Goal: Task Accomplishment & Management: Manage account settings

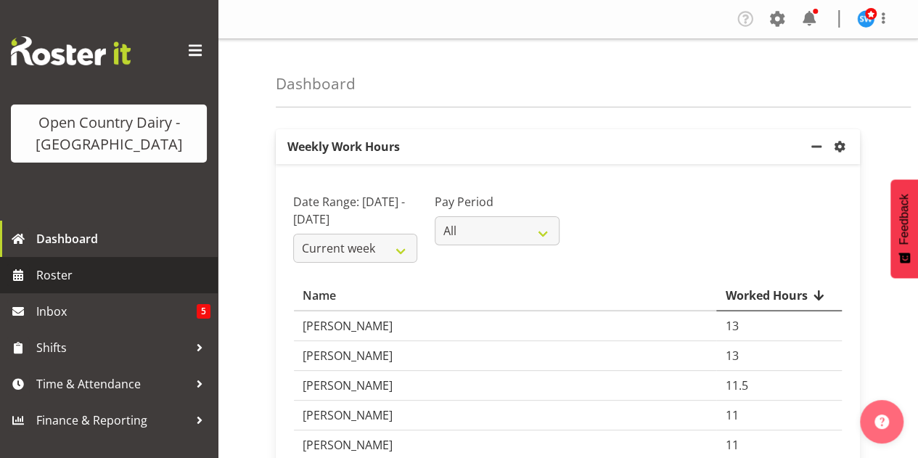
click at [45, 273] on span "Roster" at bounding box center [123, 275] width 174 height 22
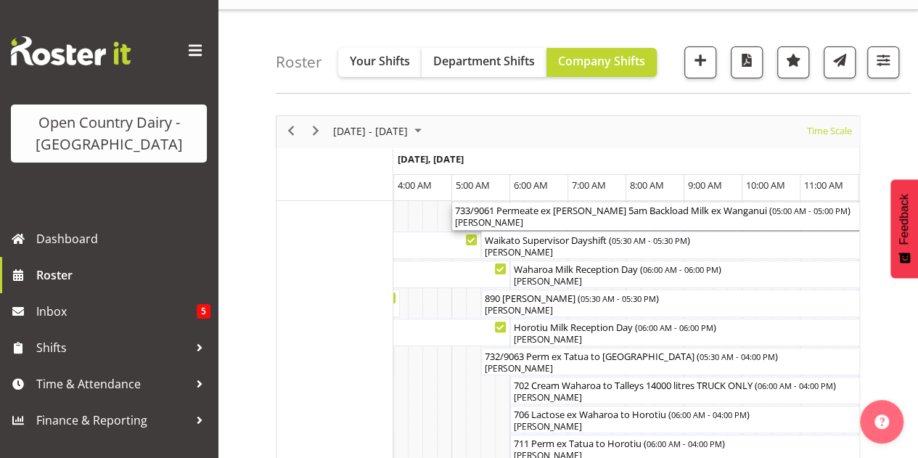
click at [754, 218] on div "[PERSON_NAME]" at bounding box center [800, 222] width 691 height 13
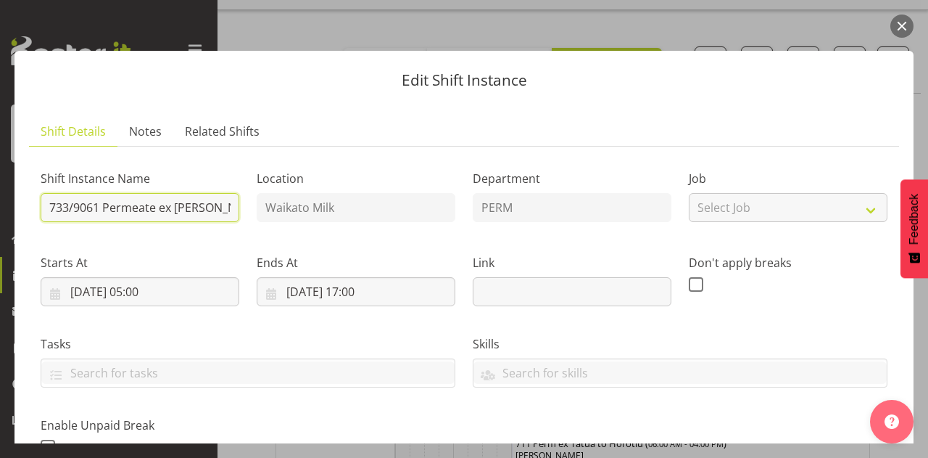
click at [226, 208] on input "733/9061 Permeate ex [PERSON_NAME] 5am Backload Milk ex Wanganui" at bounding box center [140, 207] width 199 height 29
click at [226, 208] on input "733/9061 Permeate ex Tatua anganui 5am Backload Milk ex Wanganui" at bounding box center [140, 207] width 199 height 29
click at [226, 208] on input "733/9061 Permeate ex Tatua anui 5am Backload Milk ex Wanganui" at bounding box center [140, 207] width 199 height 29
click at [226, 208] on input "733/9061 Permeate ex Tatua i 5am Backload Milk ex Wanganui" at bounding box center [140, 207] width 199 height 29
click at [226, 208] on input "733/9061 Permeate ex Tatua m Backload Milk ex Wanganui" at bounding box center [140, 207] width 199 height 29
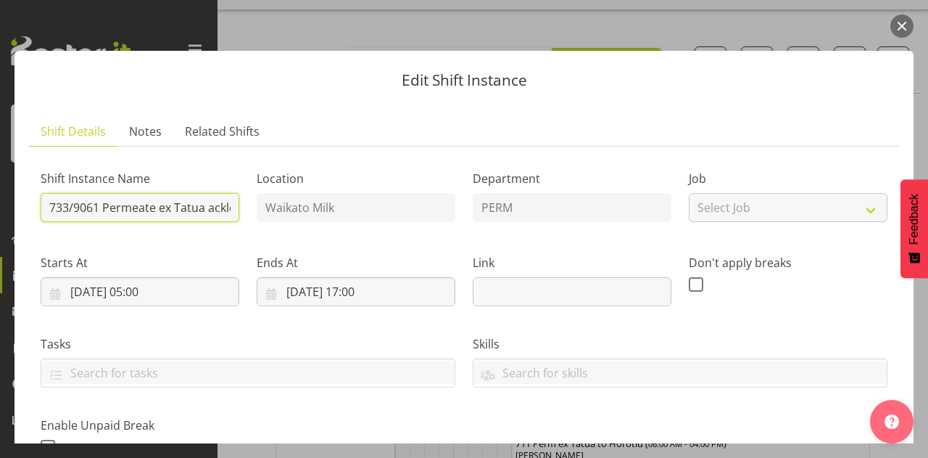
click at [226, 208] on input "733/9061 Permeate ex Tatua ackload Milk ex [PERSON_NAME]" at bounding box center [140, 207] width 199 height 29
click at [226, 208] on input "733/9061 Permeate ex Tatua load Milk ex Wanganui" at bounding box center [140, 207] width 199 height 29
click at [226, 208] on input "733/9061 Permeate ex Tatua d Milk ex [PERSON_NAME]" at bounding box center [140, 207] width 199 height 29
click at [226, 208] on input "733/9061 Permeate ex [PERSON_NAME] ilk ex [PERSON_NAME]" at bounding box center [140, 207] width 199 height 29
click at [226, 208] on input "733/9061 Permeate ex Tatua ix Wanganui" at bounding box center [140, 207] width 199 height 29
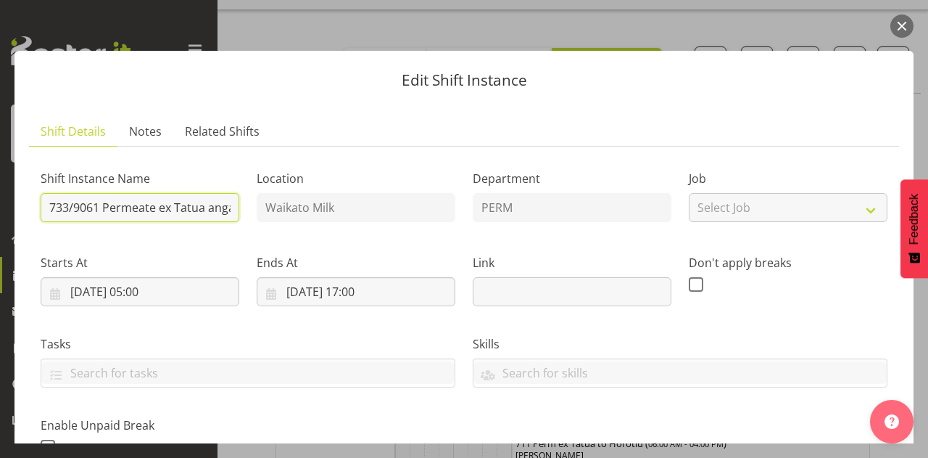
click at [226, 208] on input "733/9061 Permeate ex Tatua anganui" at bounding box center [140, 207] width 199 height 29
click at [226, 208] on input "733/9061 Permeate ex Tatua anui" at bounding box center [140, 207] width 199 height 29
click at [226, 208] on input "733/9061 Permeate ex Tatua i" at bounding box center [140, 207] width 199 height 29
type input "733/9061 Permeate ex Tatua to [GEOGRAPHIC_DATA]"
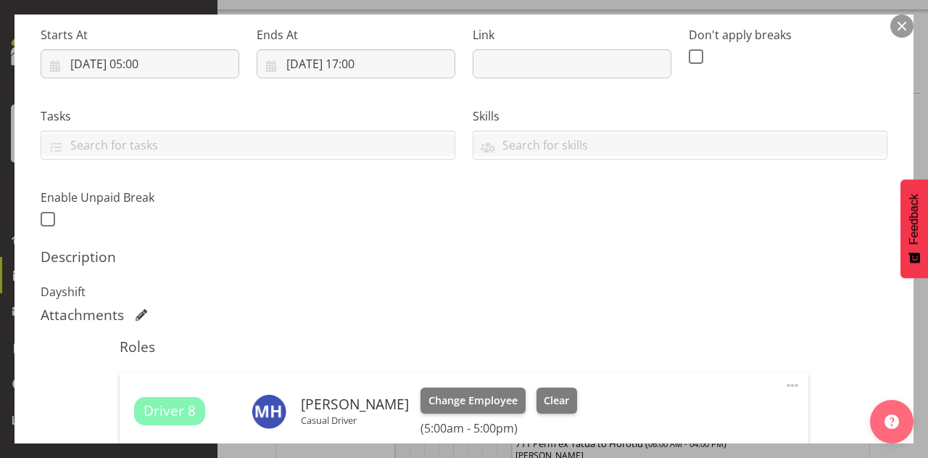
scroll to position [232, 0]
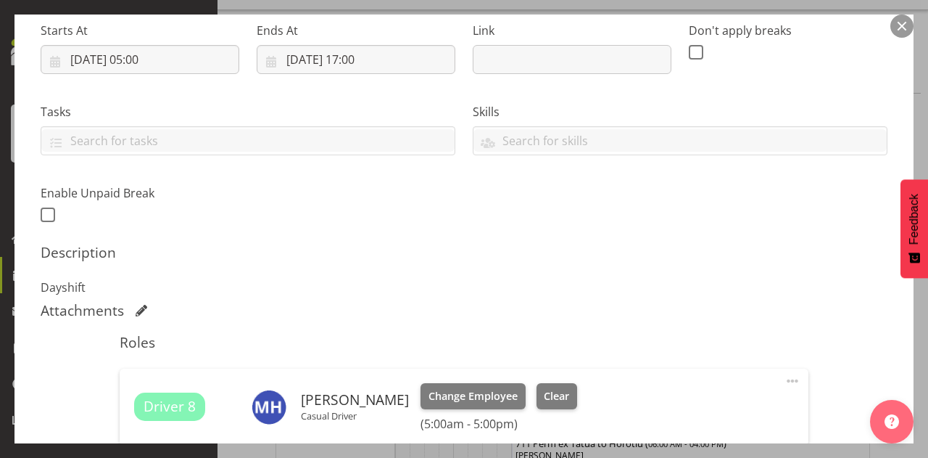
click at [912, 434] on div at bounding box center [892, 417] width 44 height 51
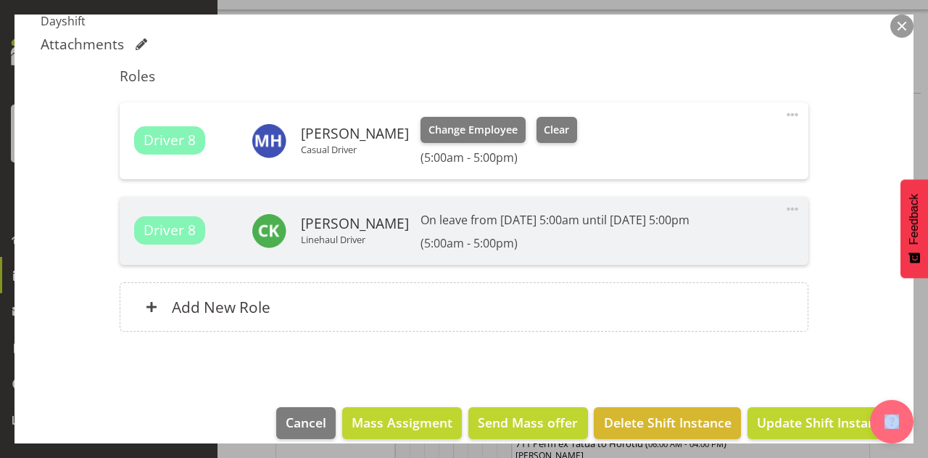
scroll to position [514, 0]
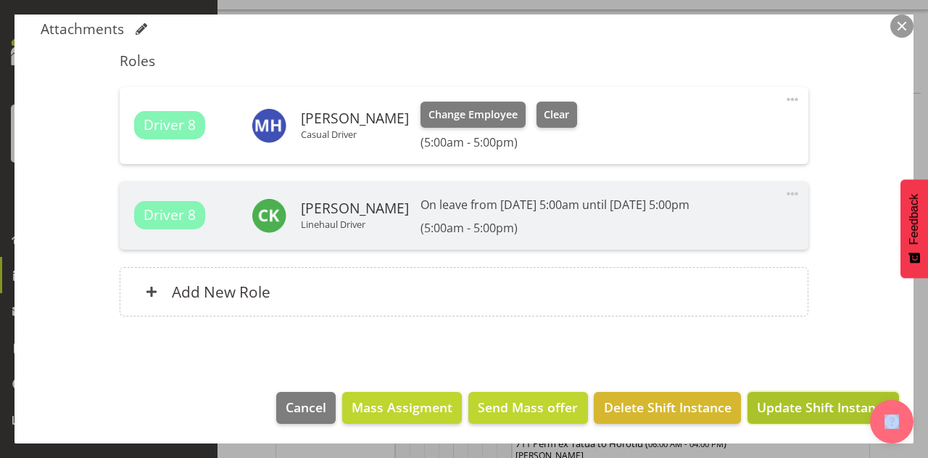
click at [773, 407] on span "Update Shift Instance" at bounding box center [823, 406] width 133 height 19
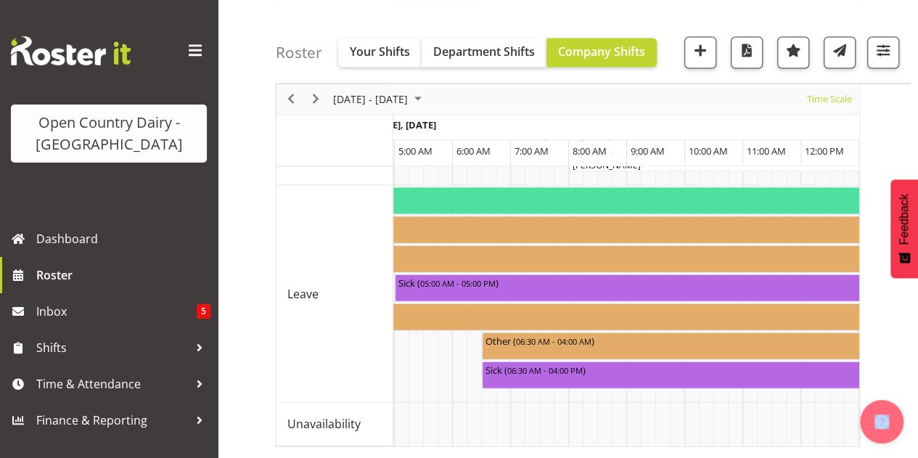
scroll to position [0, 1654]
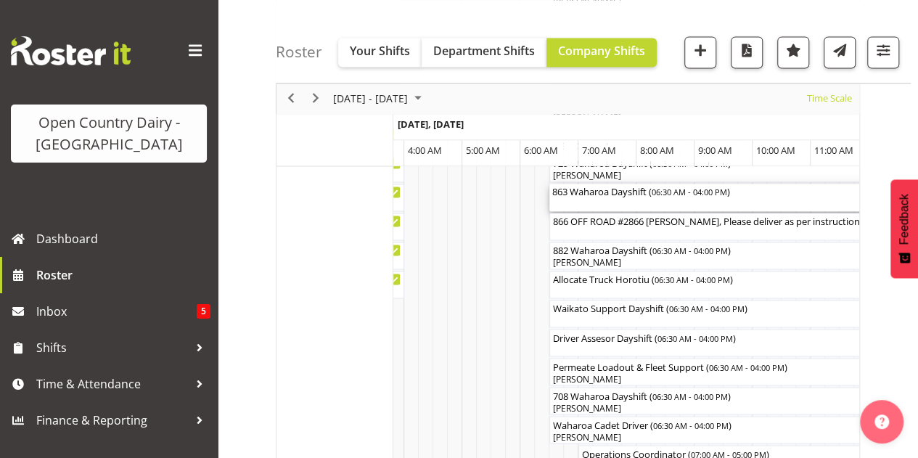
click at [631, 198] on div "863 Waharoa Dayshift ( 06:30 AM - 04:00 PM )" at bounding box center [824, 198] width 545 height 28
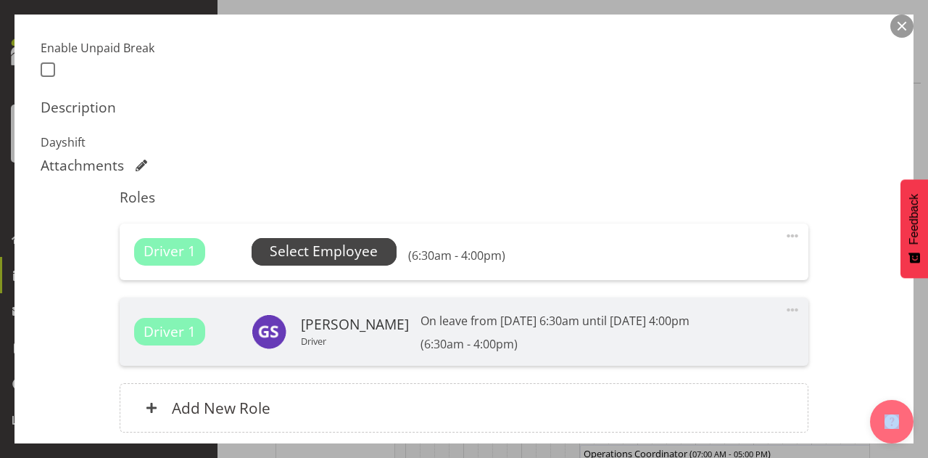
click at [331, 247] on span "Select Employee" at bounding box center [324, 251] width 108 height 21
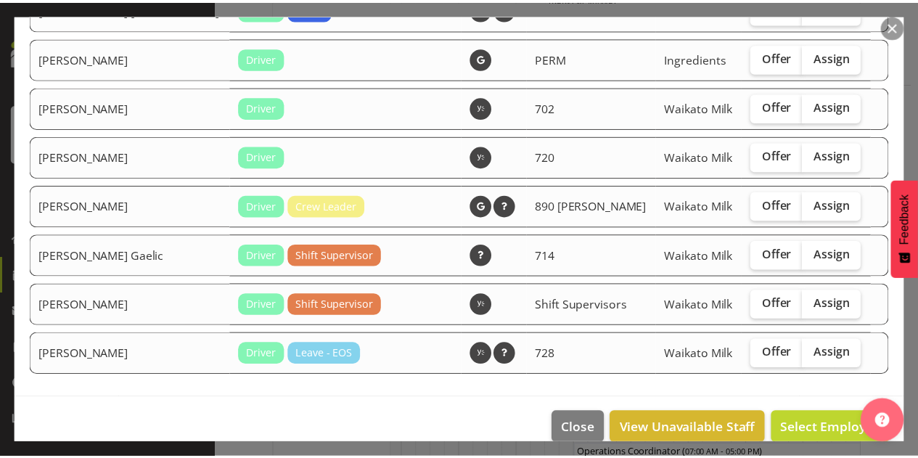
scroll to position [1511, 0]
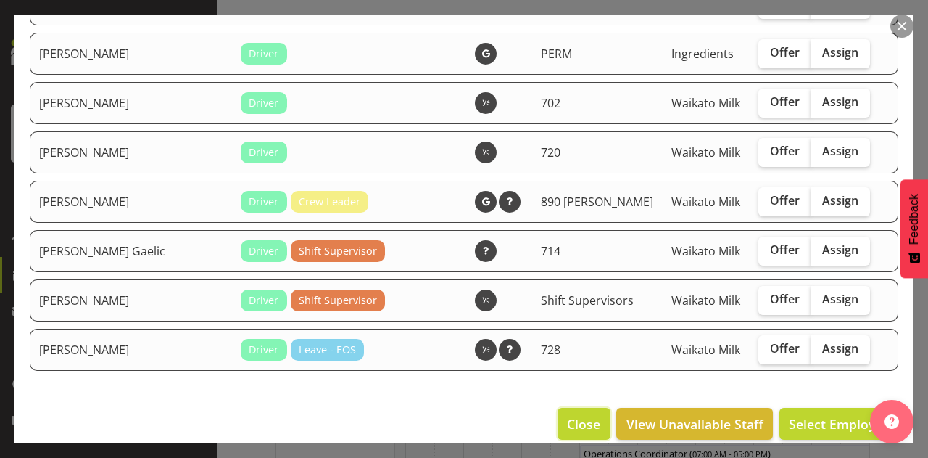
click at [575, 414] on span "Close" at bounding box center [583, 423] width 33 height 19
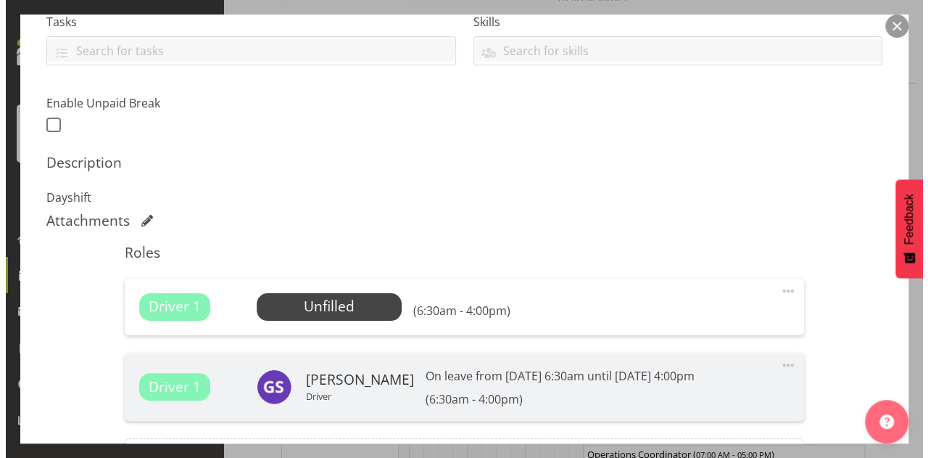
scroll to position [350, 0]
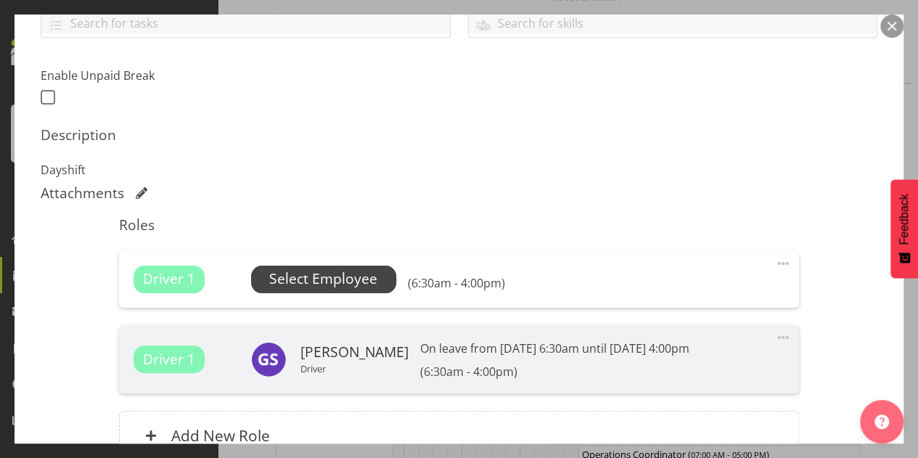
click at [312, 273] on span "Select Employee" at bounding box center [323, 278] width 108 height 21
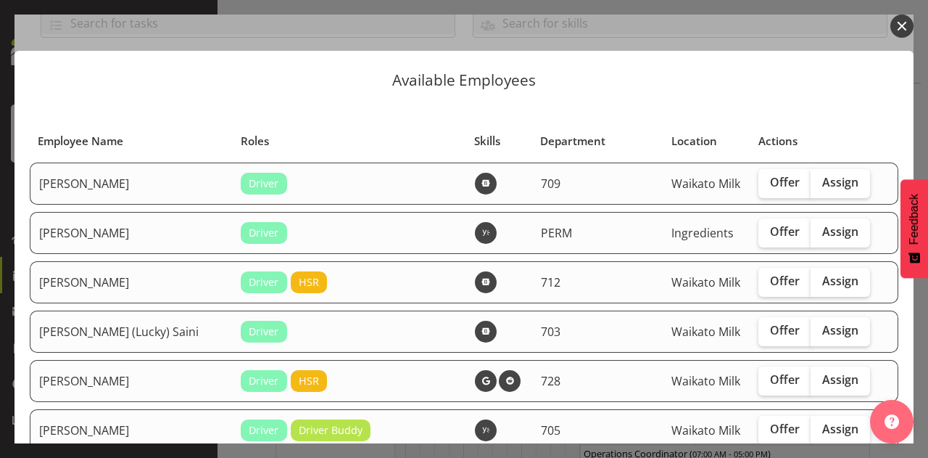
click at [901, 22] on button "button" at bounding box center [902, 26] width 23 height 23
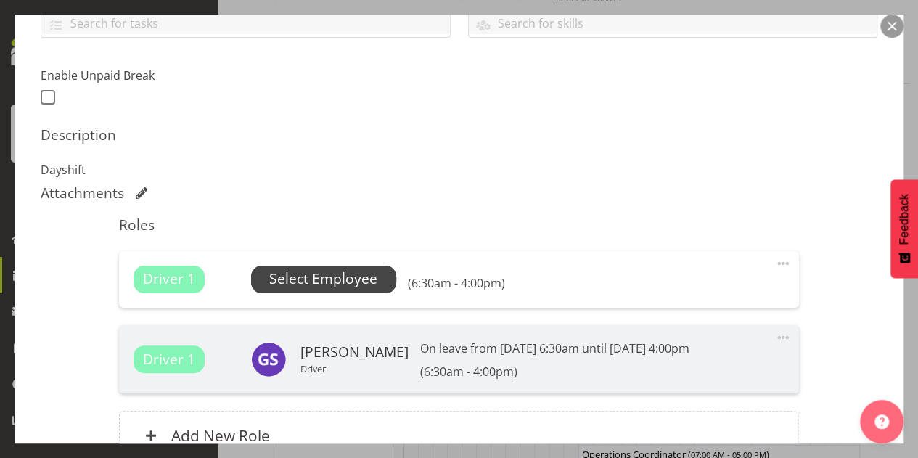
click at [333, 276] on span "Select Employee" at bounding box center [323, 278] width 108 height 21
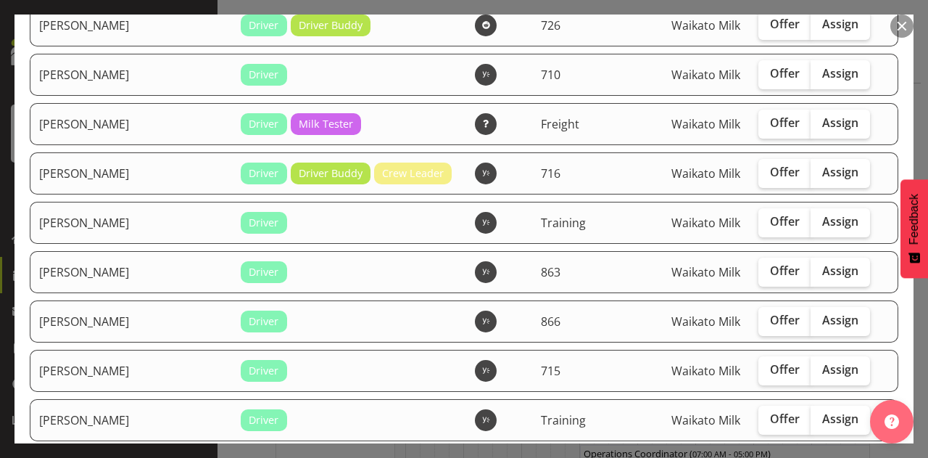
scroll to position [1015, 0]
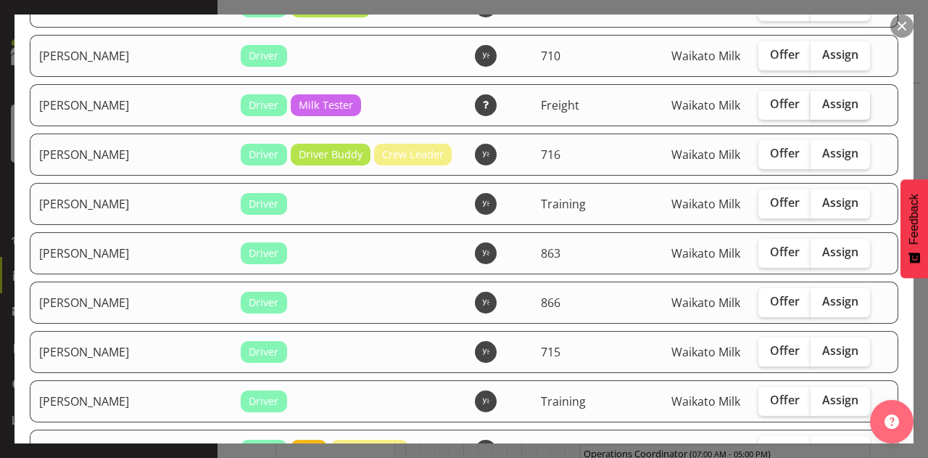
click at [823, 96] on span "Assign" at bounding box center [841, 103] width 36 height 15
click at [817, 99] on input "Assign" at bounding box center [815, 103] width 9 height 9
checkbox input "true"
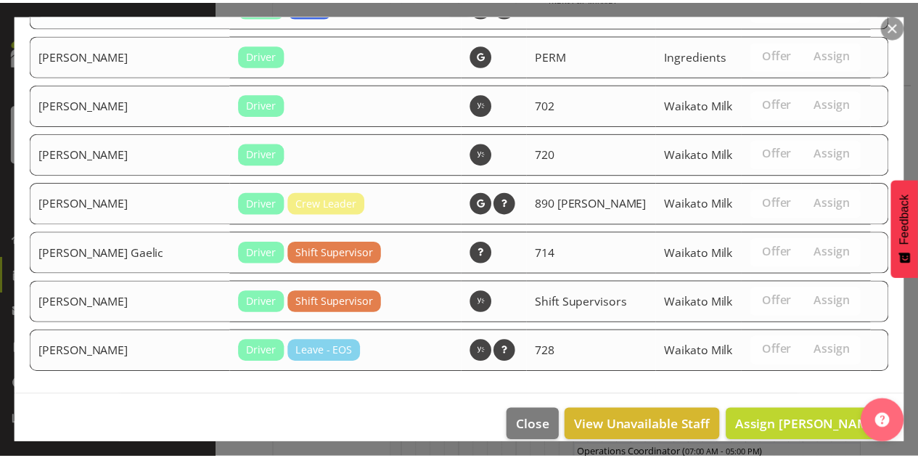
scroll to position [1511, 0]
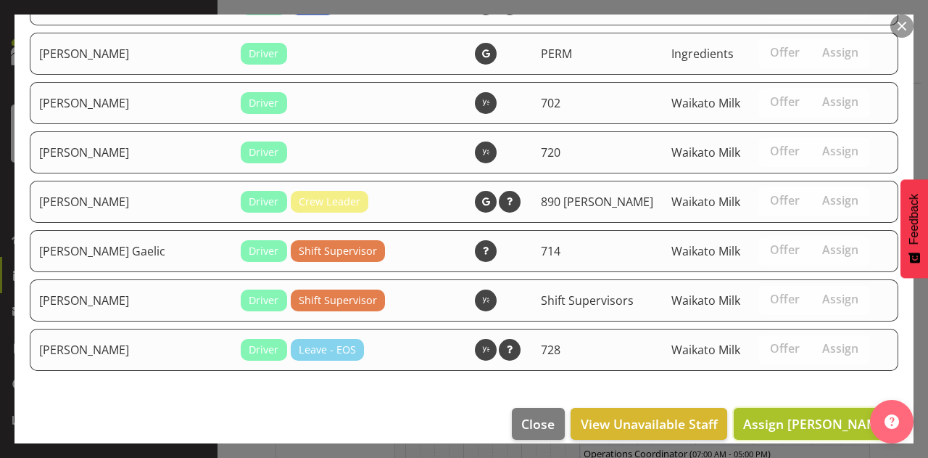
click at [805, 415] on span "Assign [PERSON_NAME]" at bounding box center [816, 423] width 147 height 17
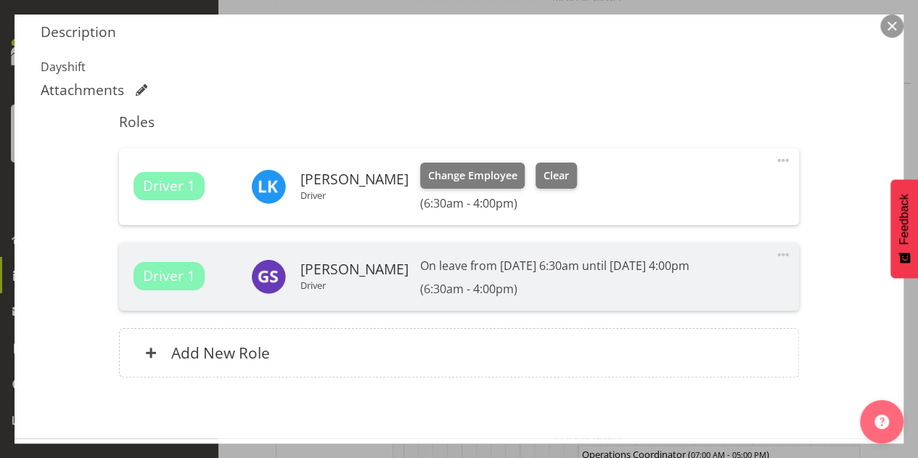
scroll to position [514, 0]
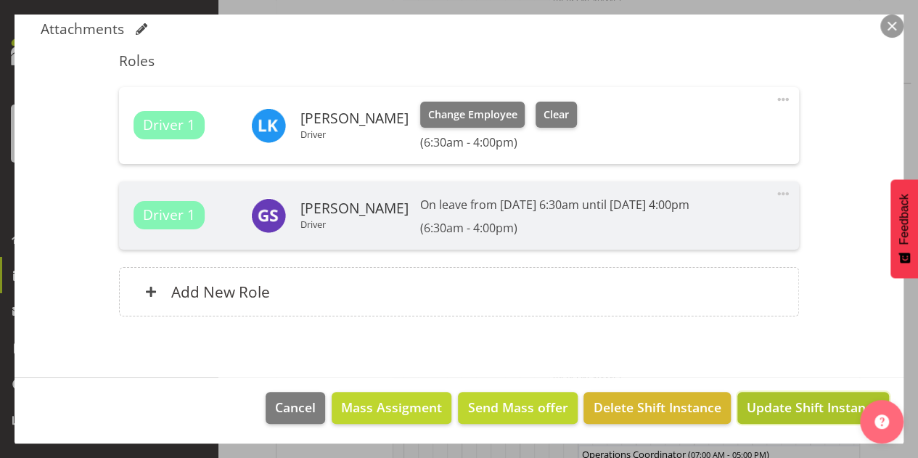
click at [790, 405] on span "Update Shift Instance" at bounding box center [812, 406] width 133 height 19
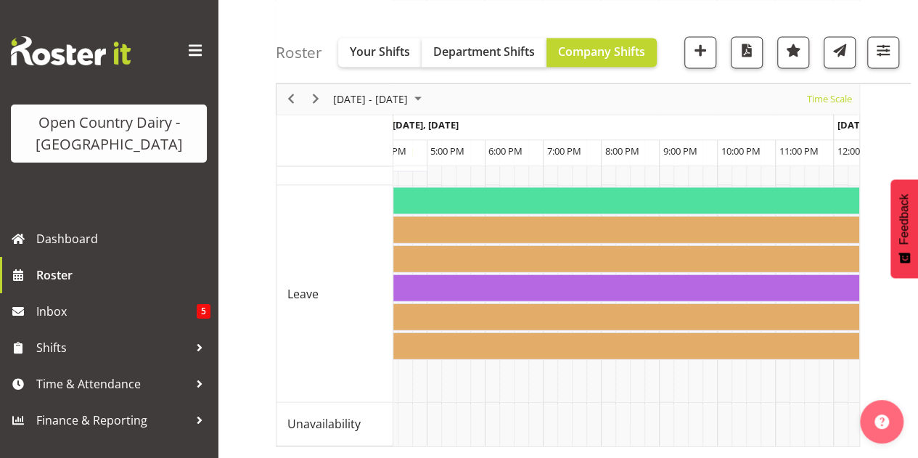
scroll to position [0, 2340]
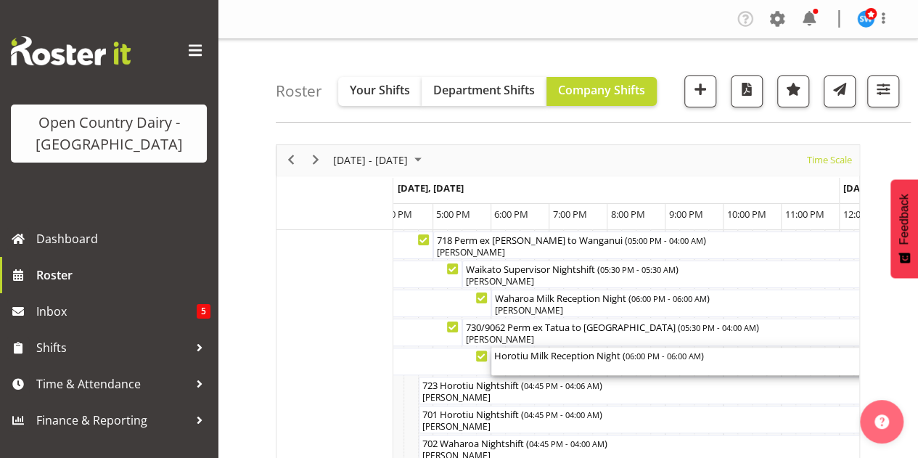
click at [562, 368] on div "Horotiu Milk Reception Night ( 06:00 PM - 06:00 AM )" at bounding box center [839, 361] width 691 height 28
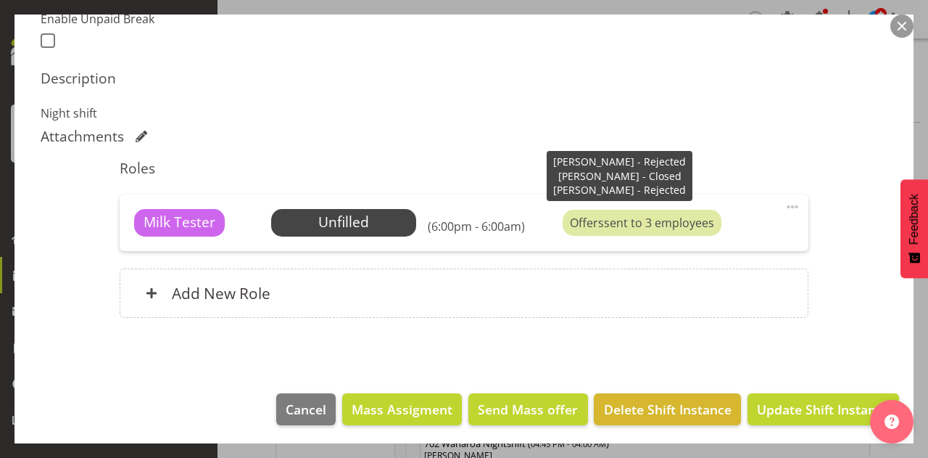
click at [647, 224] on div "Offers sent to 3 employees" at bounding box center [642, 223] width 159 height 26
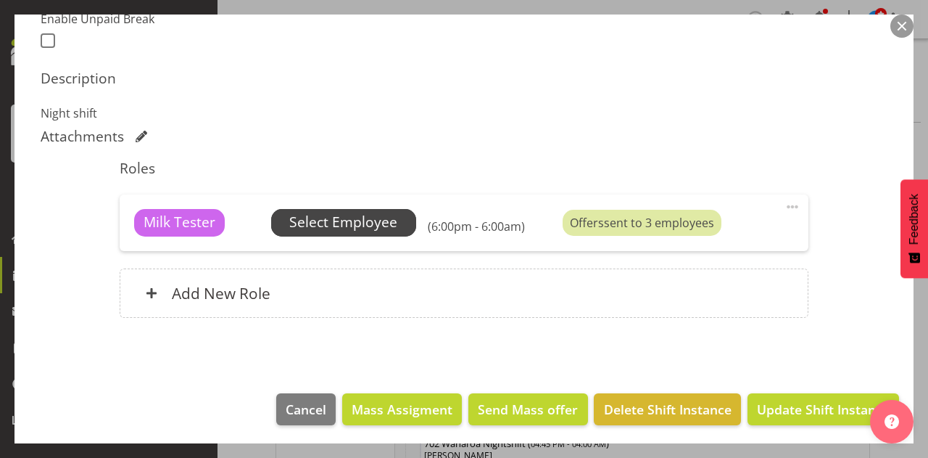
click at [348, 223] on span "Select Employee" at bounding box center [343, 222] width 108 height 21
